Goal: Task Accomplishment & Management: Use online tool/utility

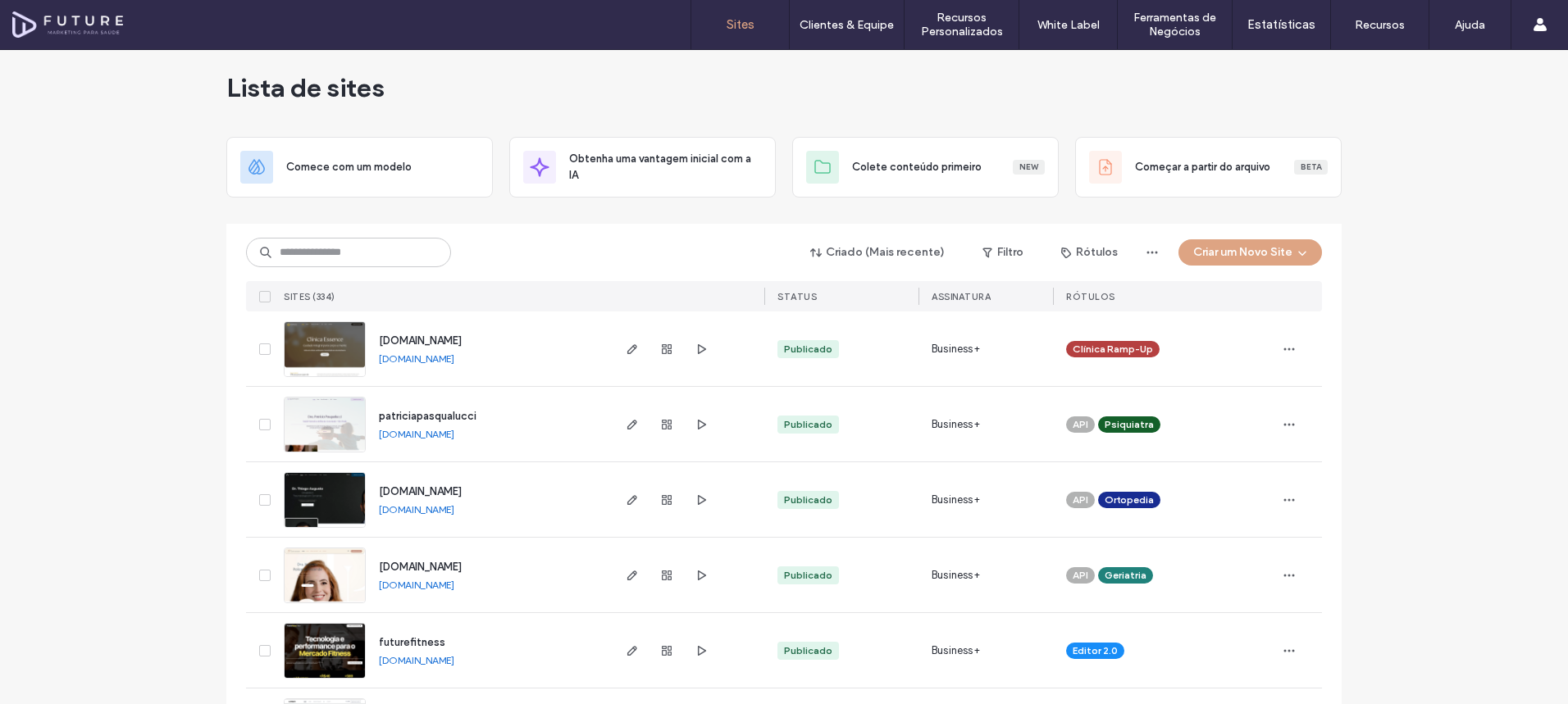
scroll to position [12, 0]
click at [343, 287] on div "Sites (334)" at bounding box center [442, 295] width 332 height 30
click at [343, 259] on input at bounding box center [348, 252] width 205 height 30
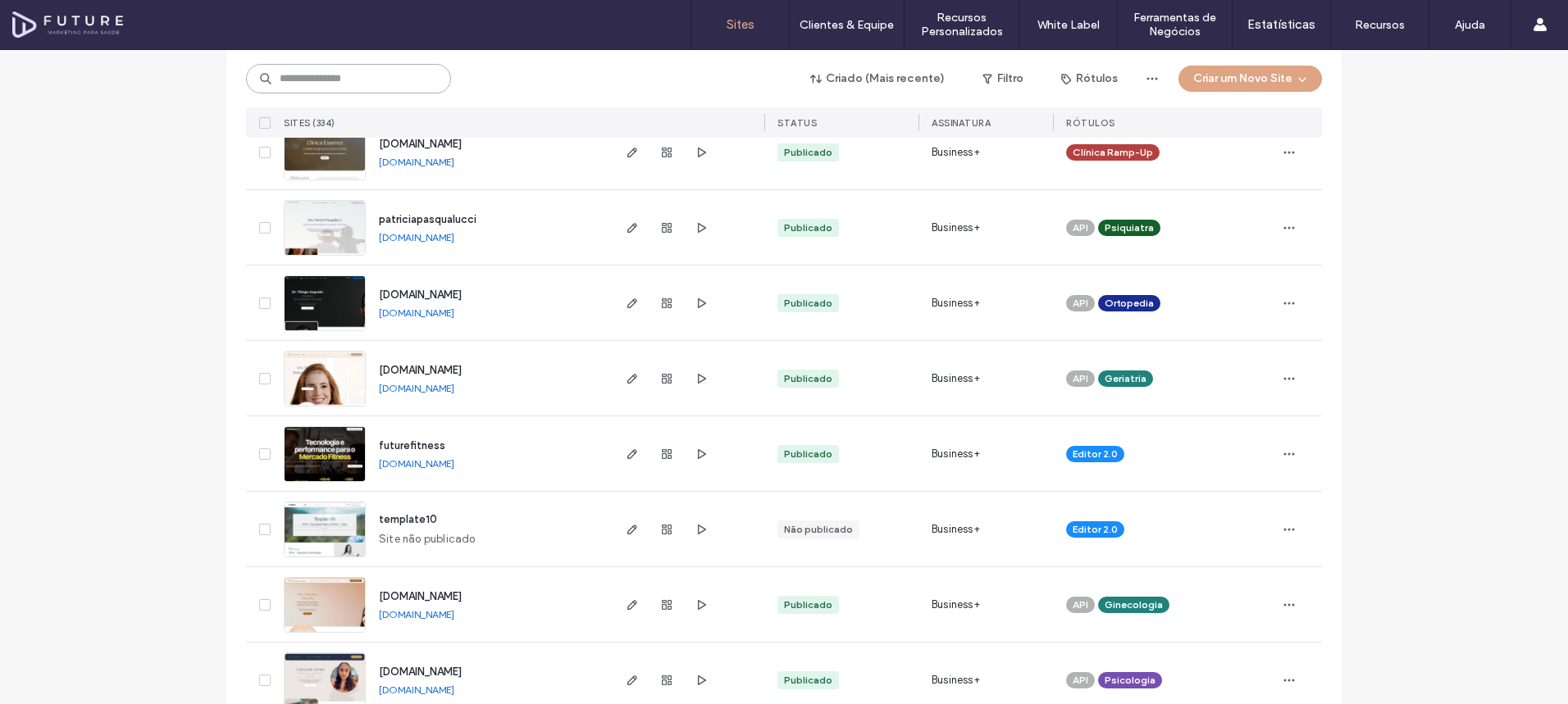
scroll to position [224, 0]
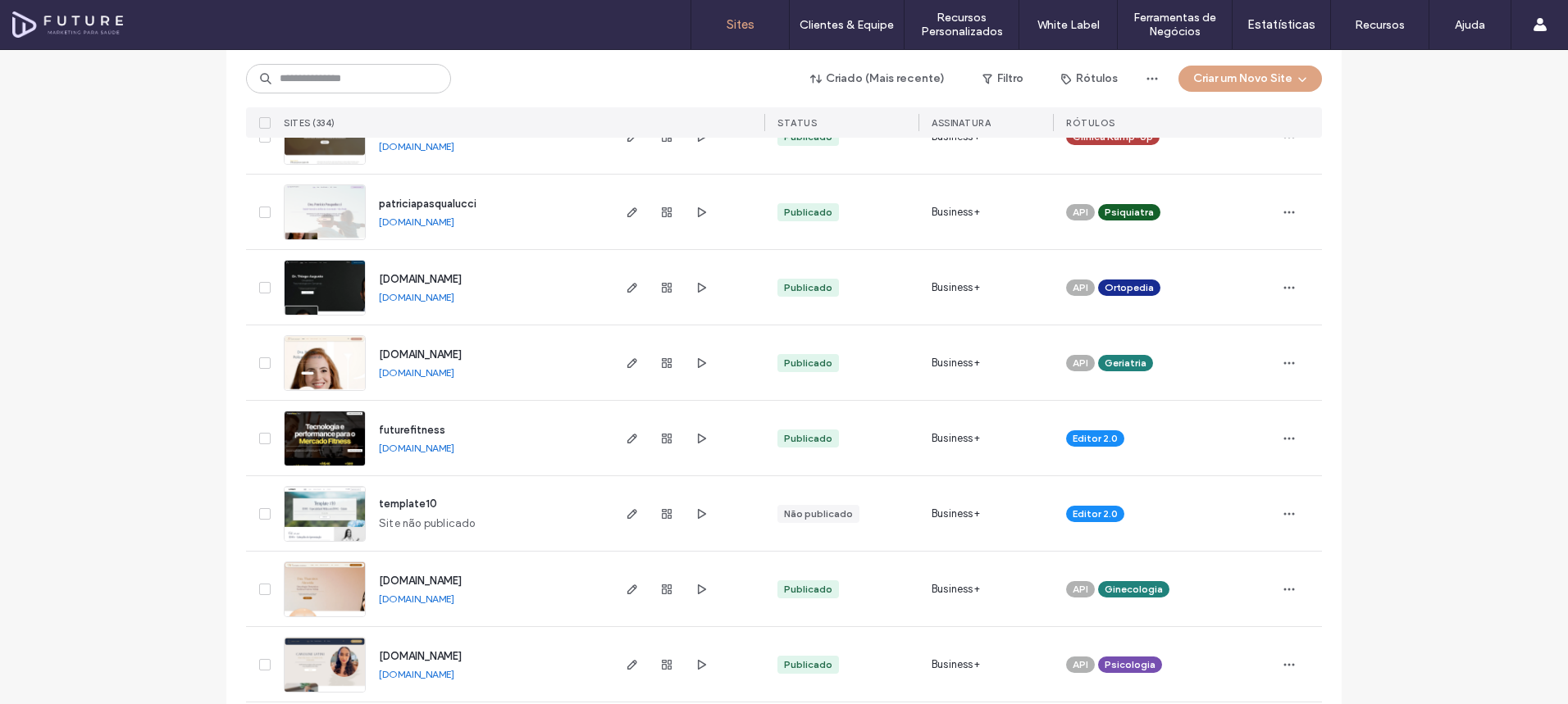
click at [332, 297] on img at bounding box center [324, 317] width 81 height 111
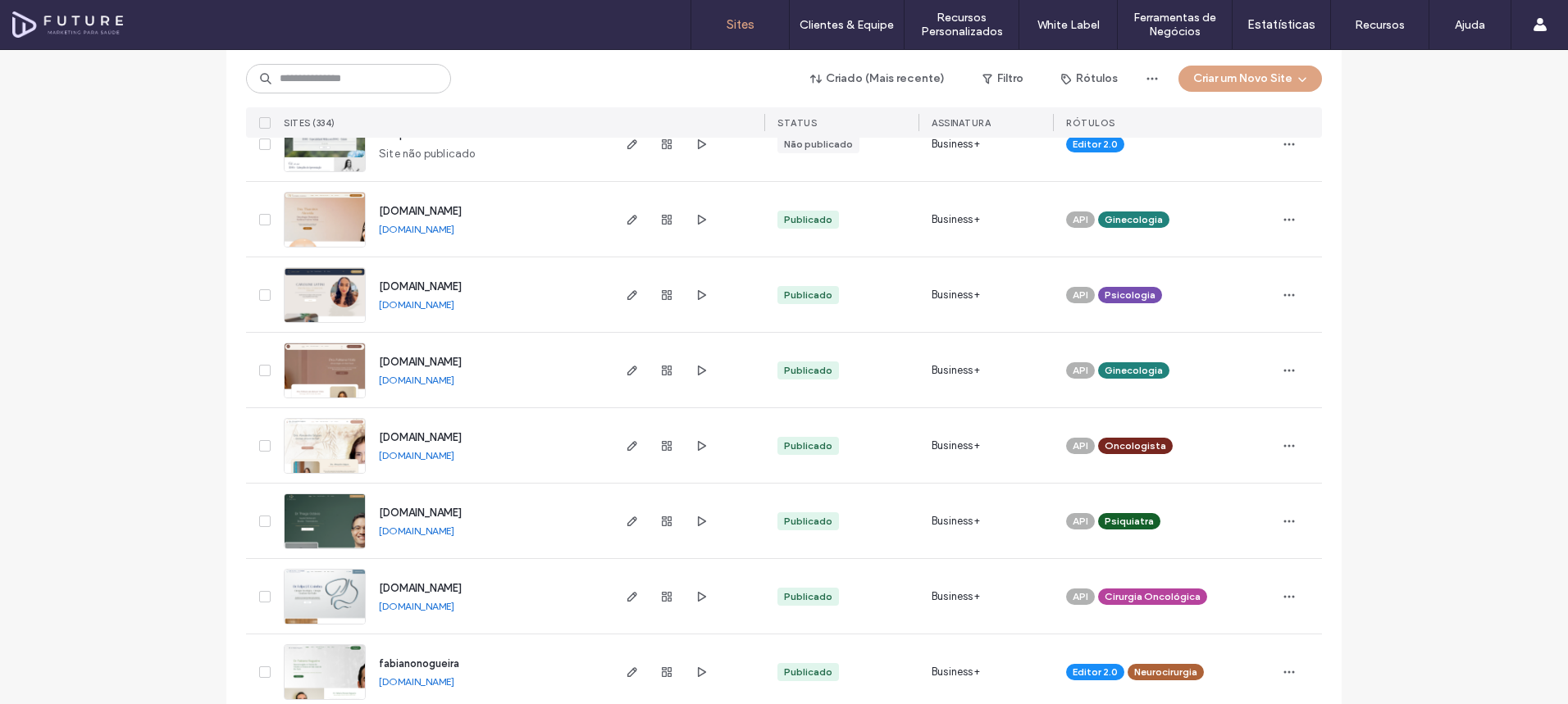
scroll to position [646, 0]
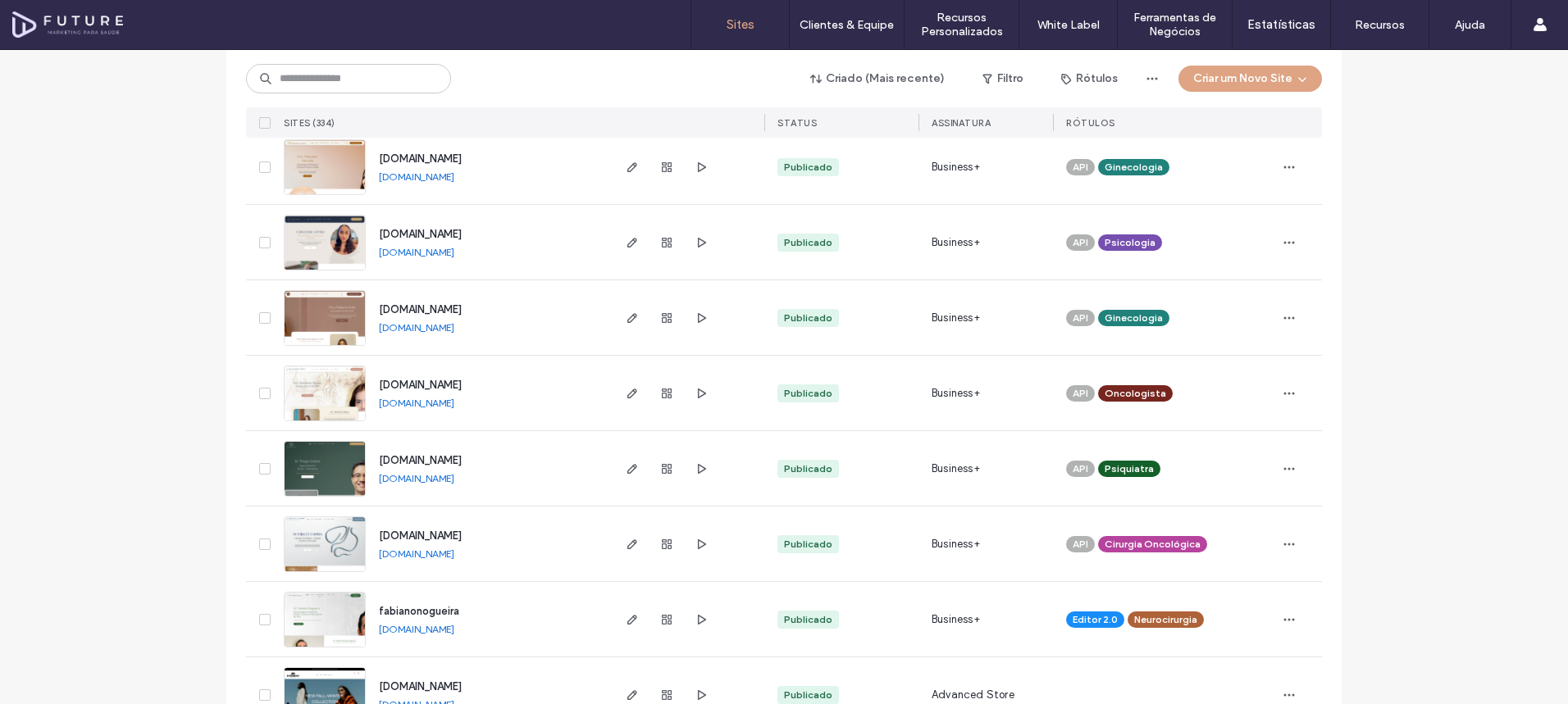
click at [310, 458] on img at bounding box center [324, 498] width 81 height 111
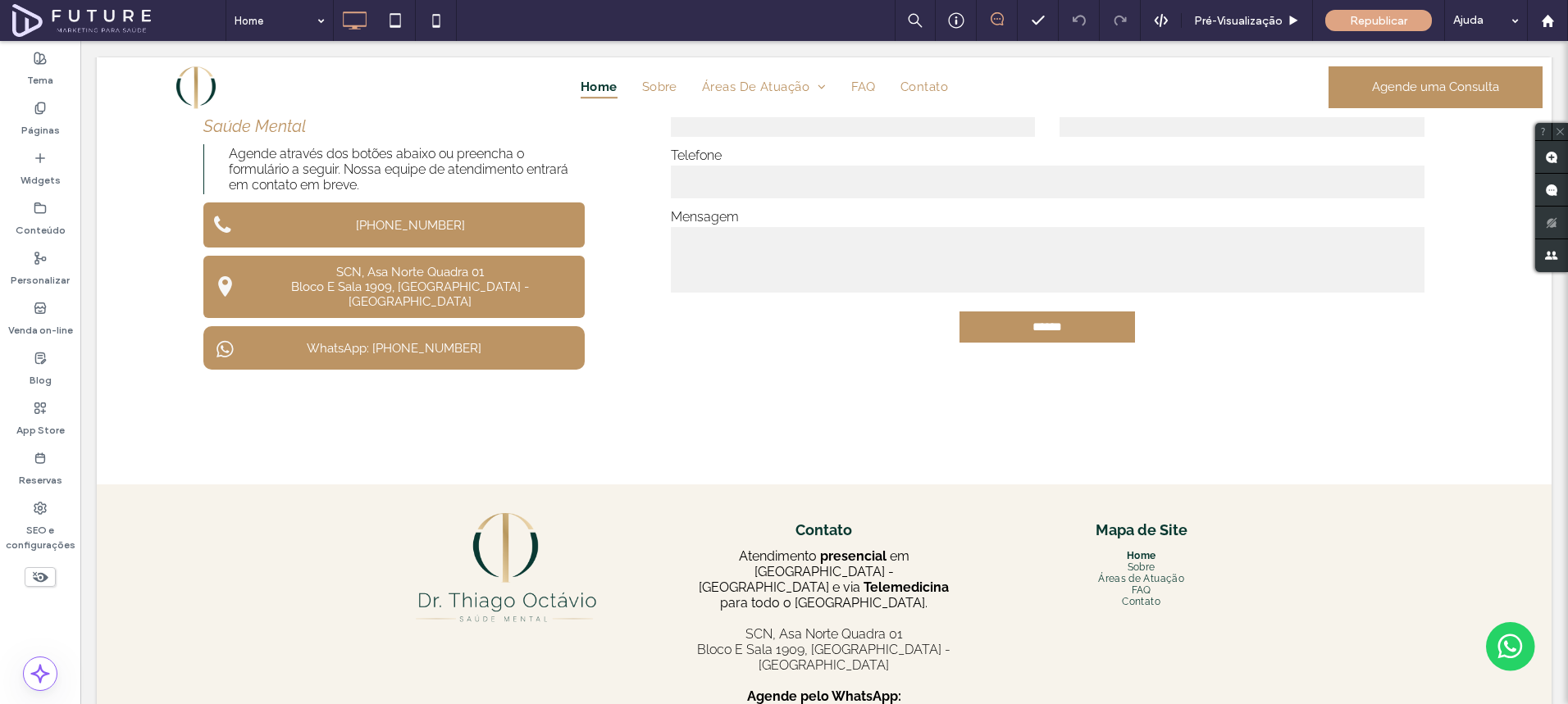
scroll to position [3803, 0]
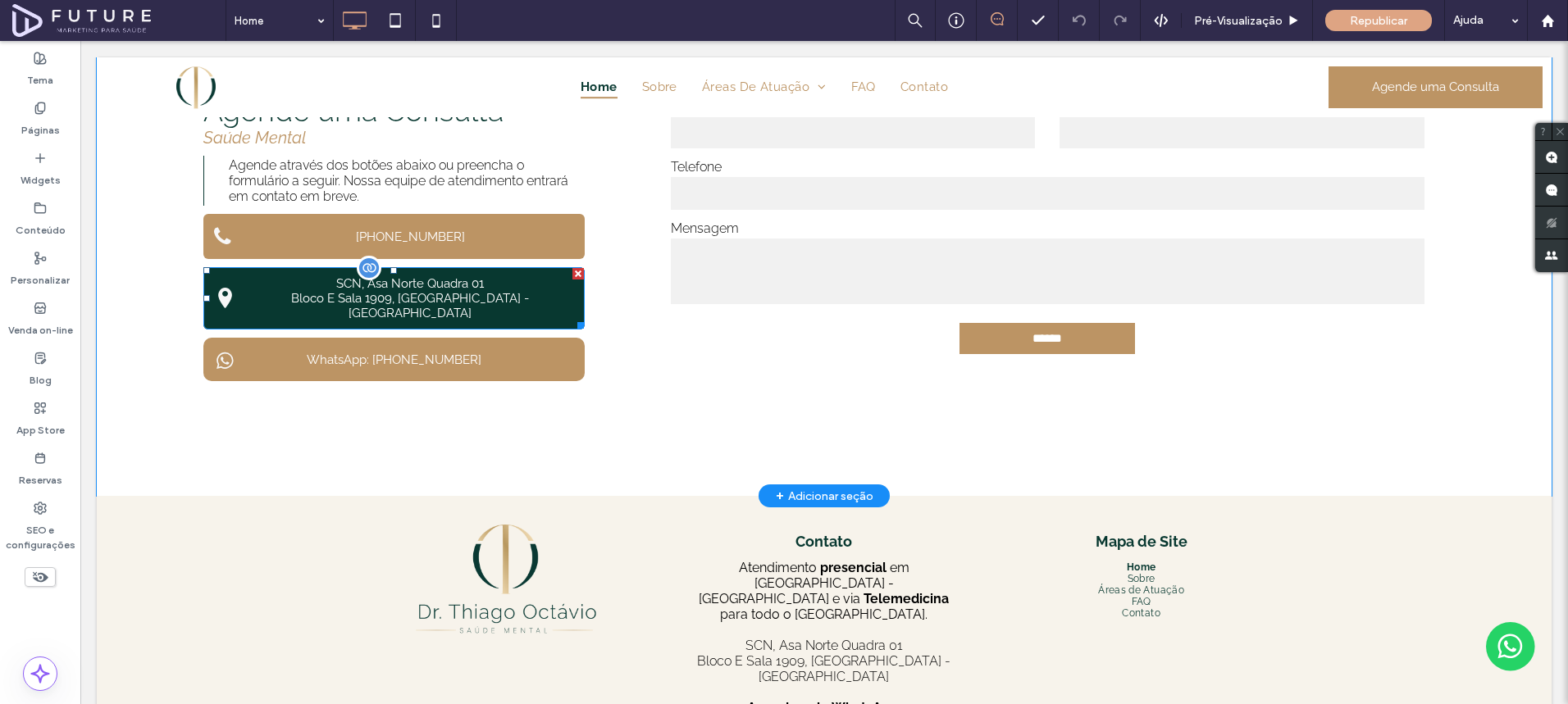
click at [414, 291] on p "Bloco E Sala 1909, Brasília - DF" at bounding box center [410, 306] width 335 height 30
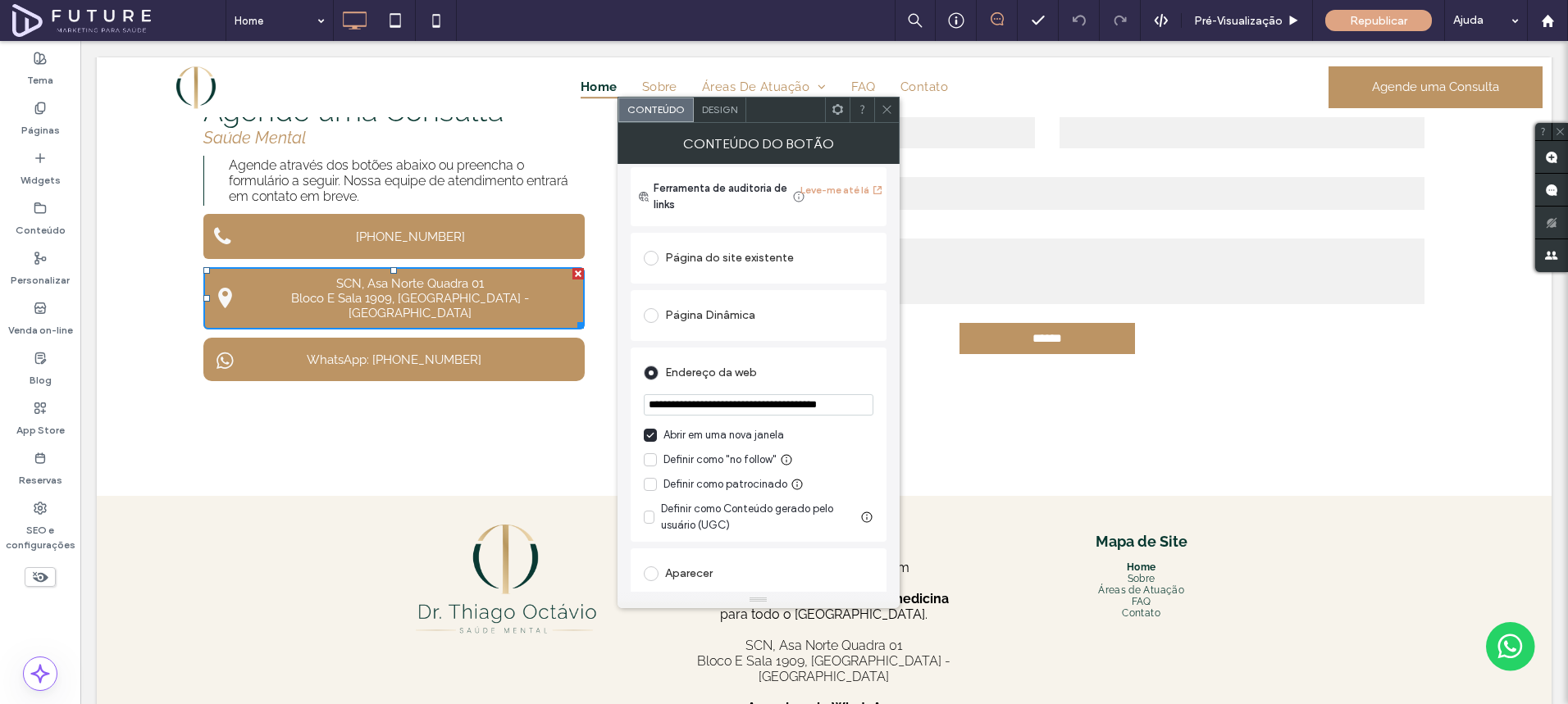
scroll to position [228, 0]
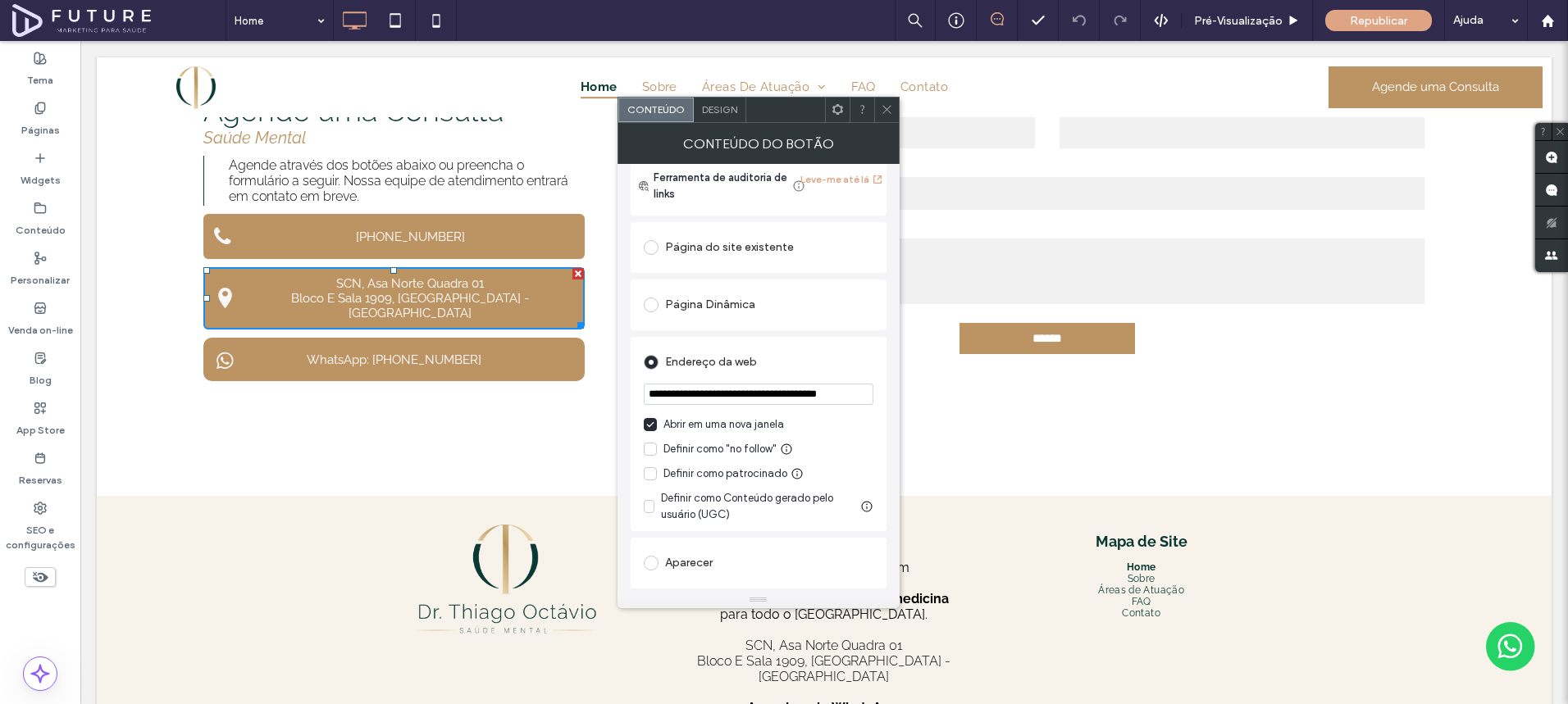
click at [737, 393] on input "**********" at bounding box center [758, 395] width 229 height 22
click at [619, 346] on div "**********" at bounding box center [758, 377] width 282 height 428
click at [892, 105] on div at bounding box center [886, 110] width 25 height 25
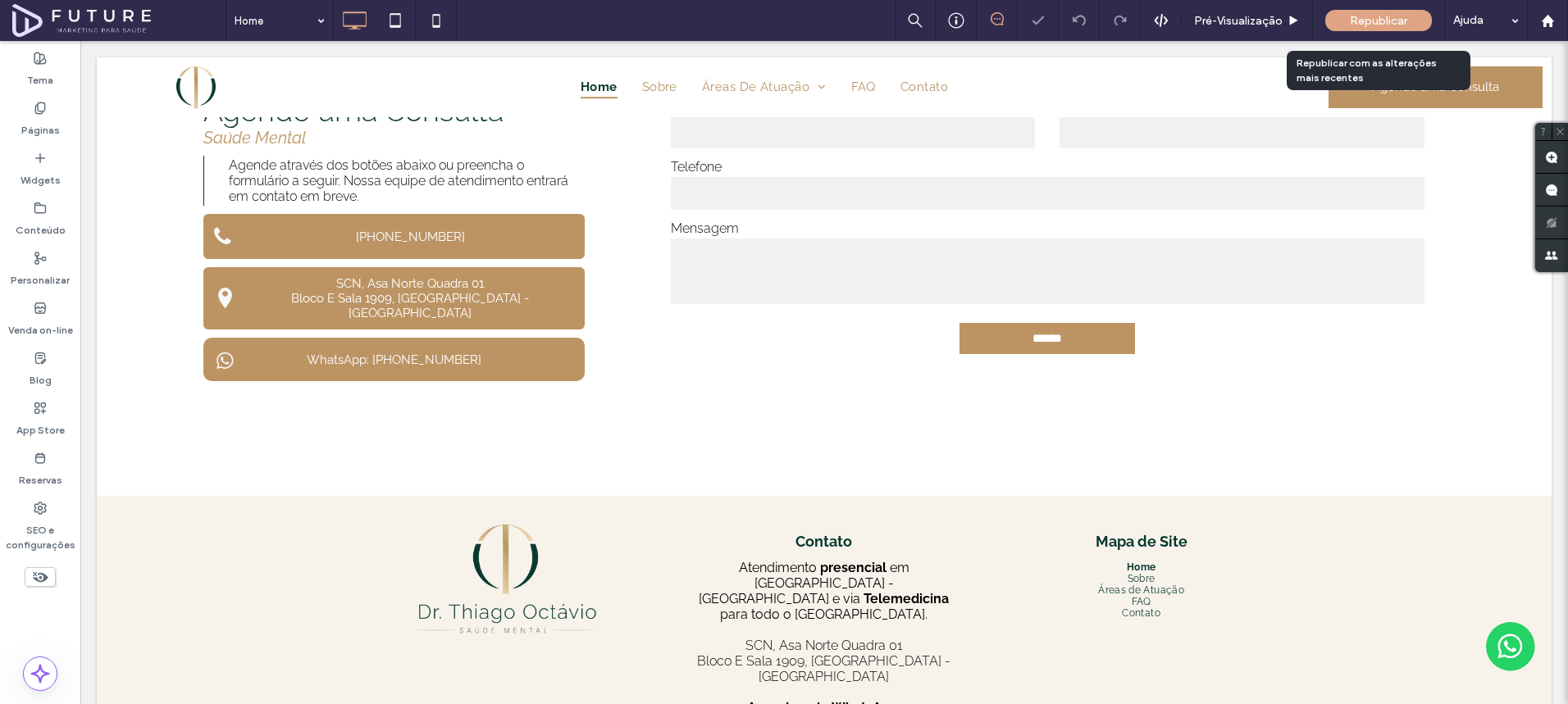
click at [1359, 20] on span "Republicar" at bounding box center [1378, 21] width 57 height 14
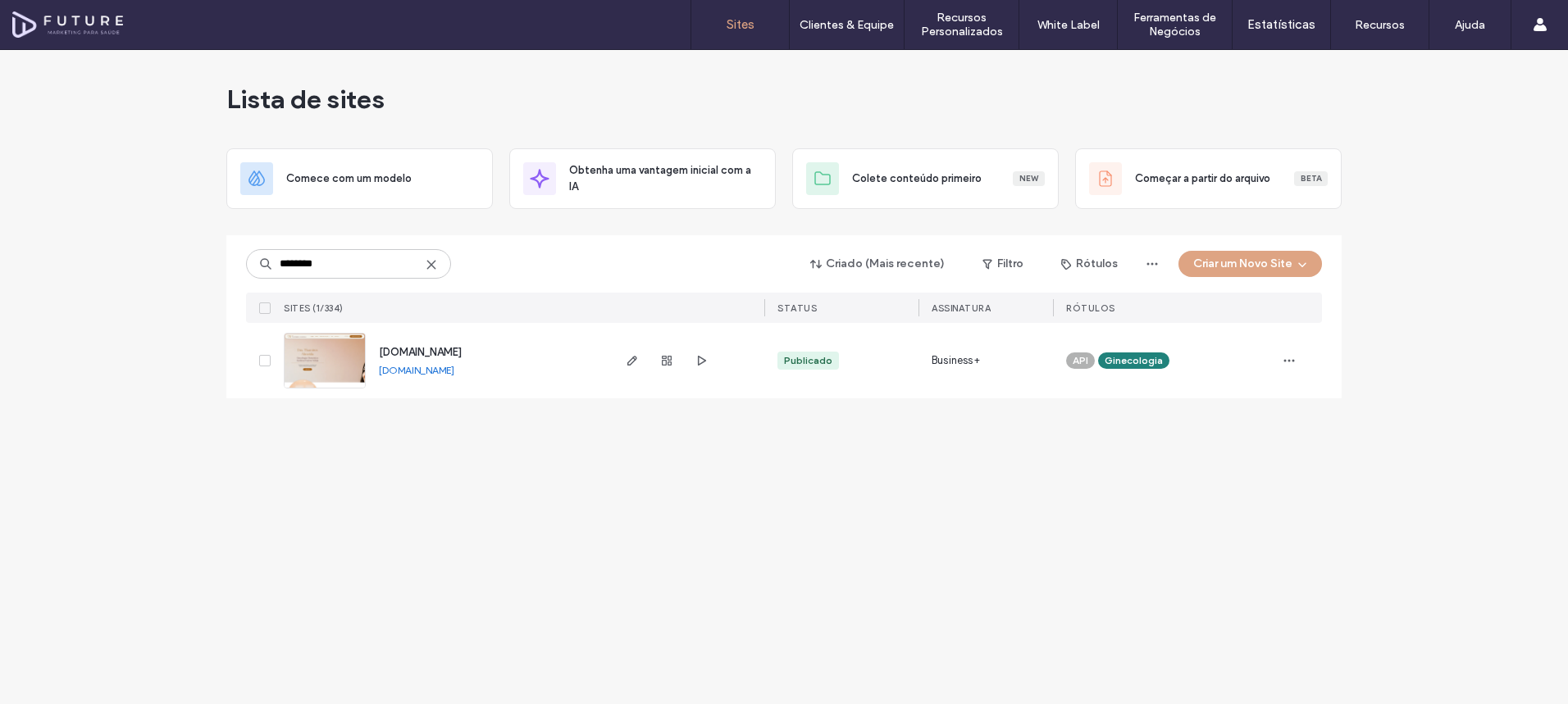
type input "********"
click at [446, 374] on link "[DOMAIN_NAME]" at bounding box center [417, 370] width 76 height 12
